Goal: Navigation & Orientation: Find specific page/section

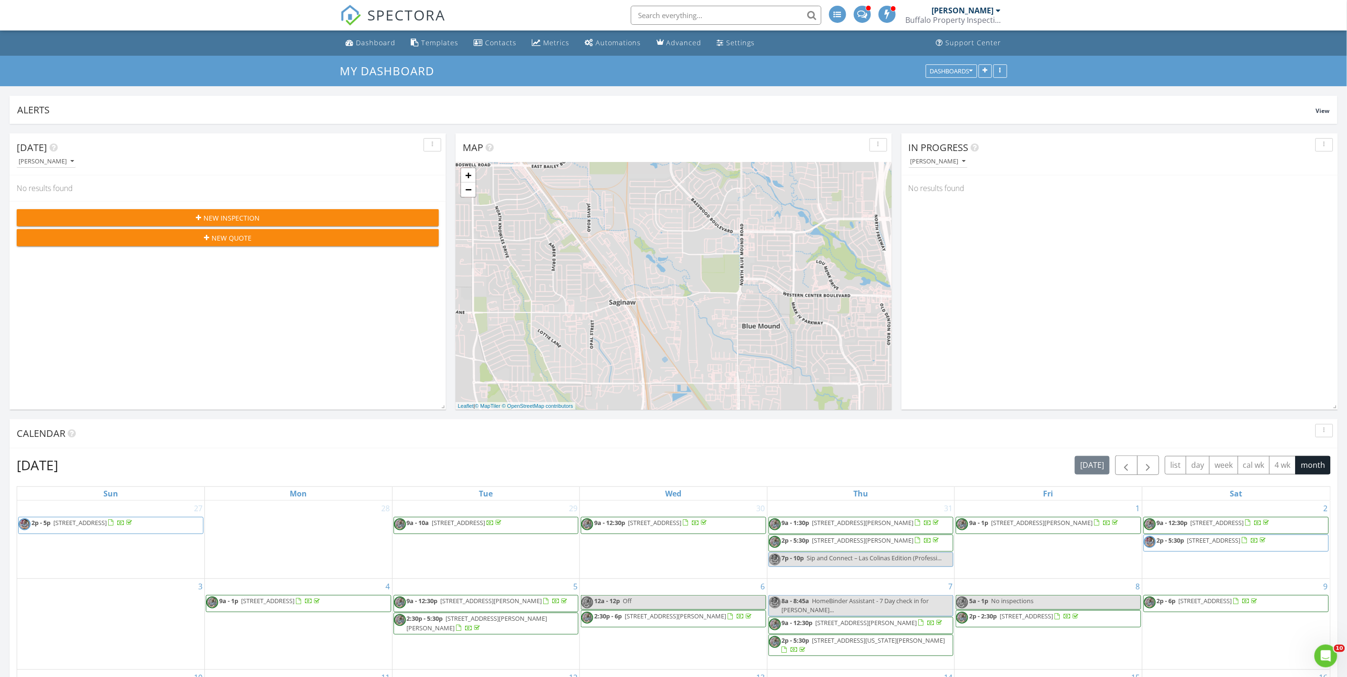
scroll to position [931, 1364]
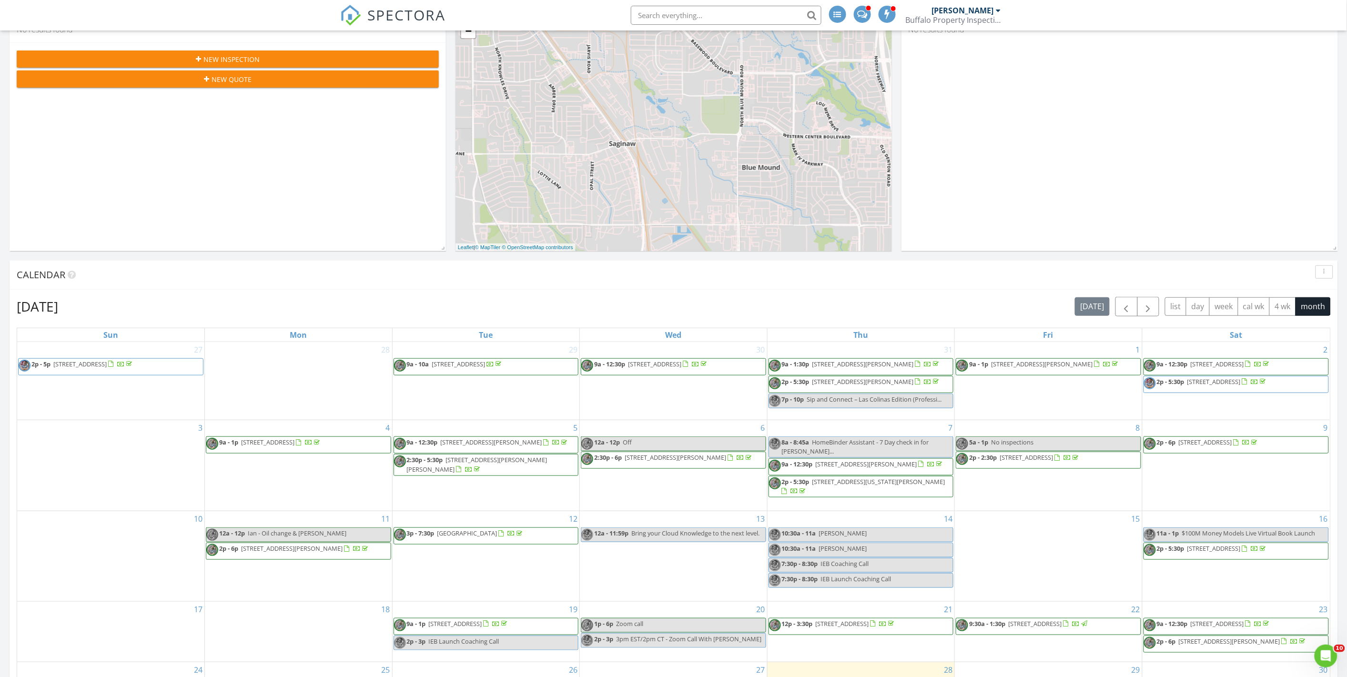
scroll to position [317, 0]
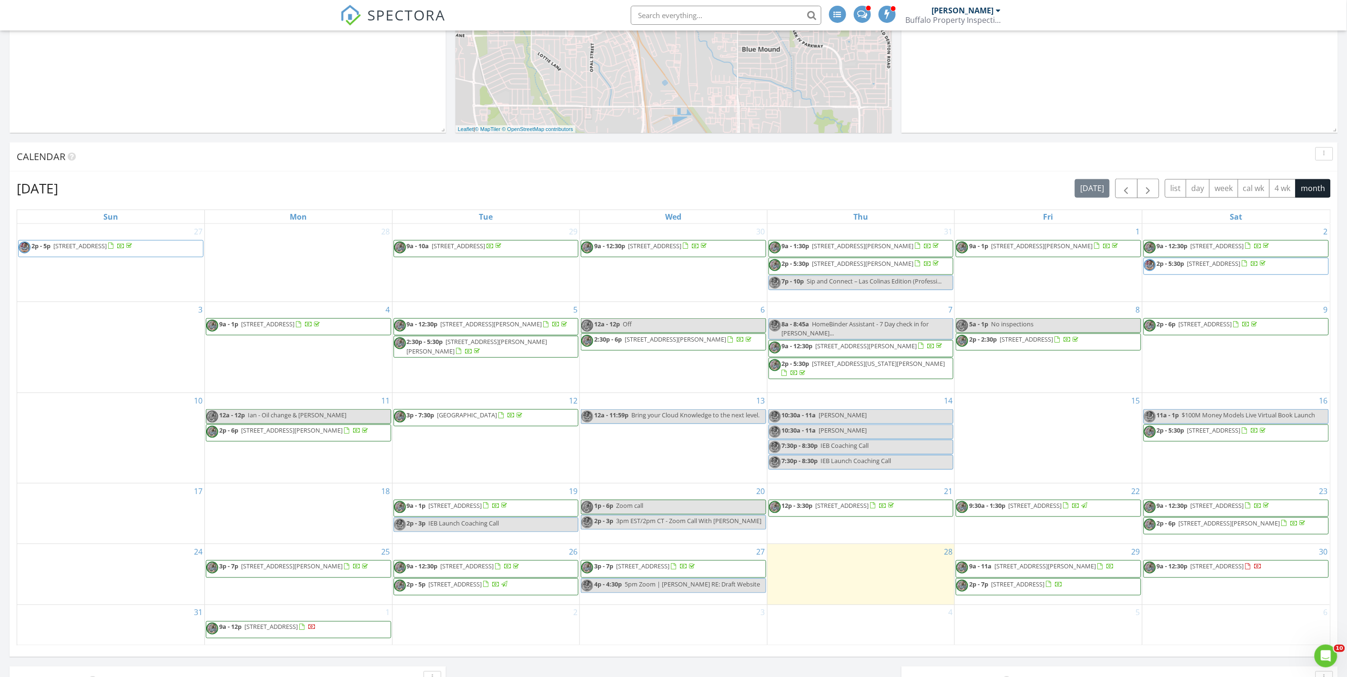
scroll to position [423, 0]
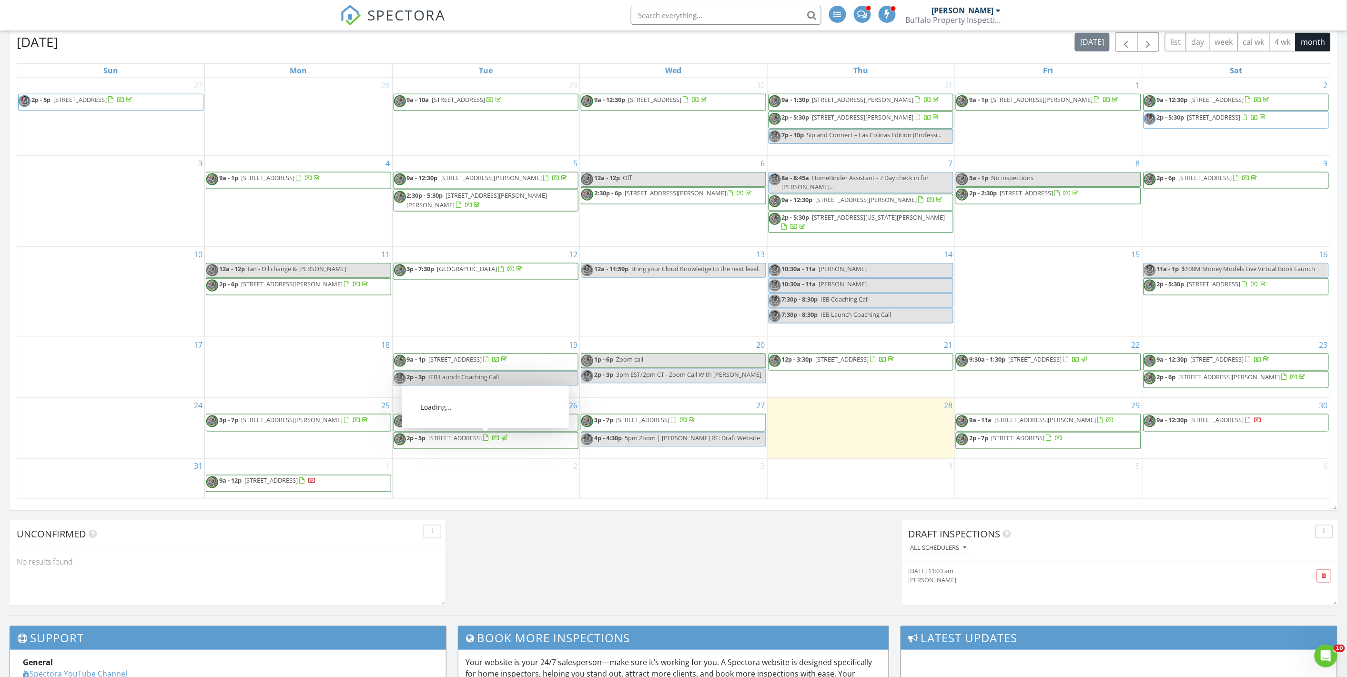
click at [491, 443] on span "2p - 5p 1220 North St, Dallas 75203" at bounding box center [451, 441] width 115 height 14
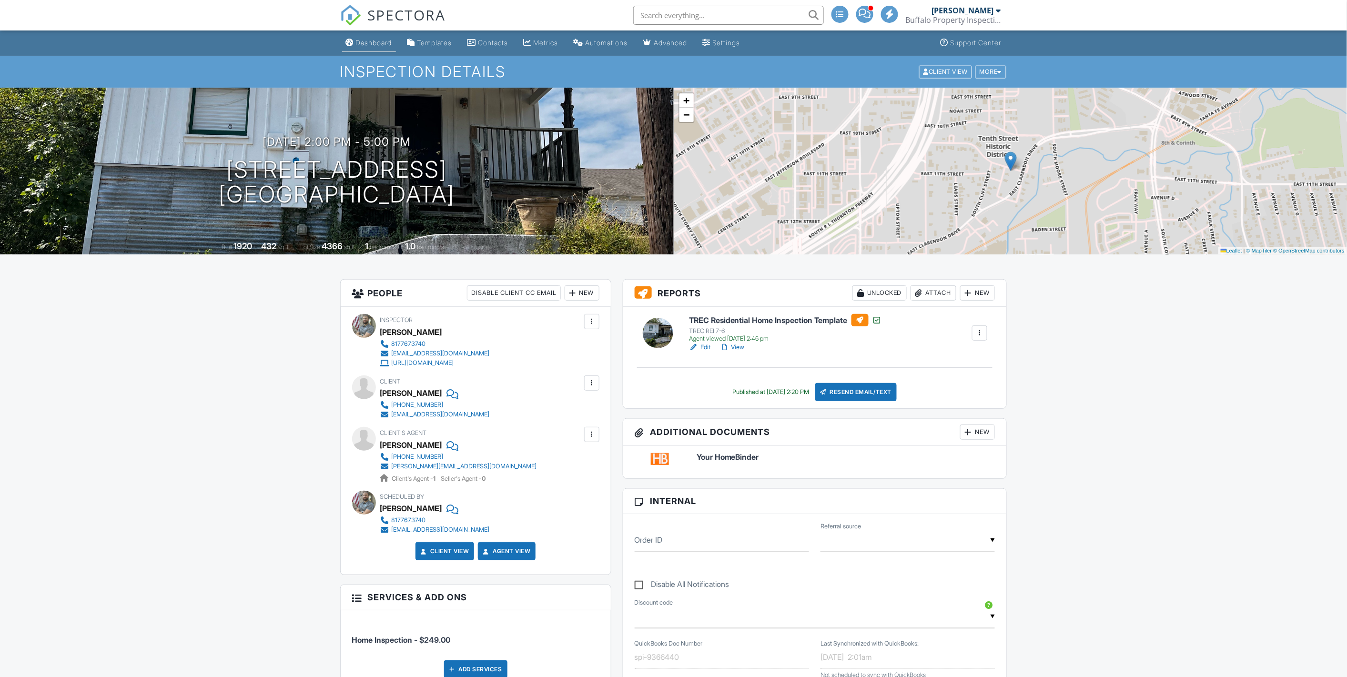
click at [376, 48] on link "Dashboard" at bounding box center [369, 43] width 54 height 18
